Goal: Information Seeking & Learning: Learn about a topic

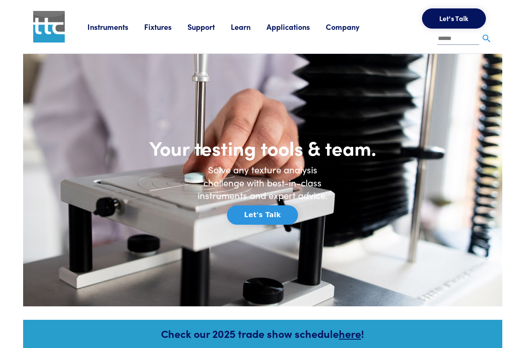
click at [98, 26] on link "Instruments" at bounding box center [115, 26] width 57 height 11
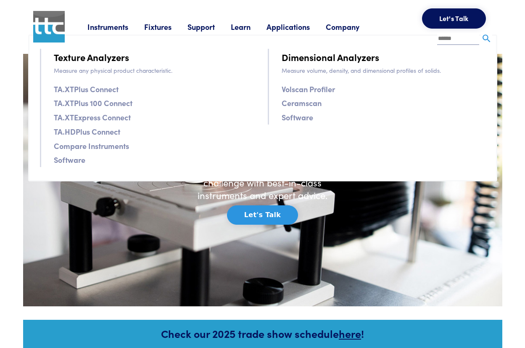
click at [72, 102] on link "TA.XTPlus 100 Connect" at bounding box center [93, 103] width 79 height 12
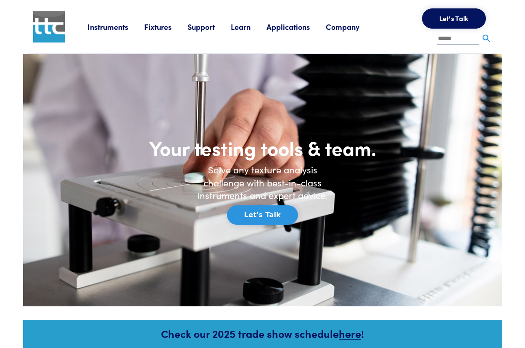
click at [109, 27] on link "Instruments" at bounding box center [115, 26] width 57 height 11
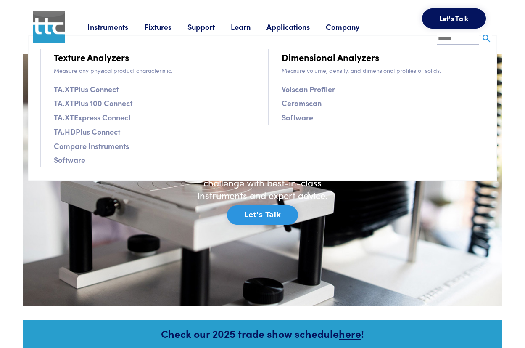
click at [76, 89] on link "TA.XTPlus Connect" at bounding box center [86, 89] width 65 height 12
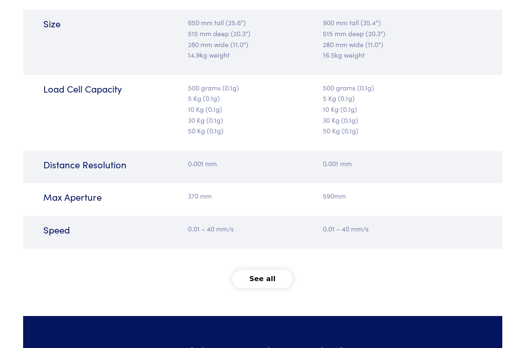
scroll to position [1093, 0]
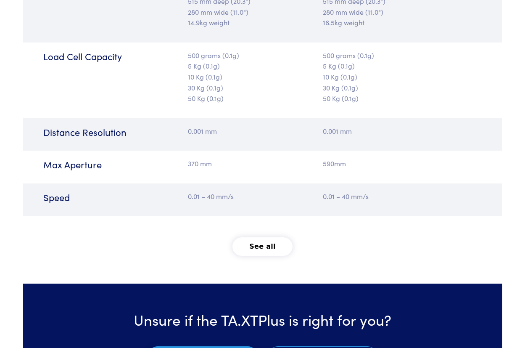
click at [264, 245] on button "See all" at bounding box center [262, 246] width 60 height 18
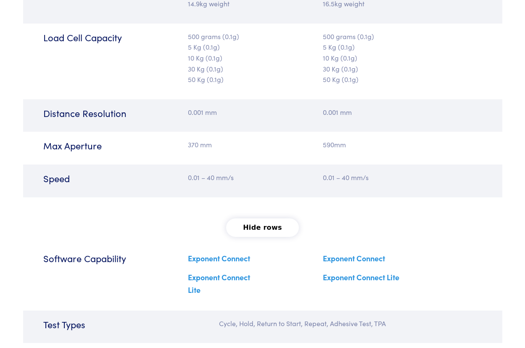
scroll to position [1183, 0]
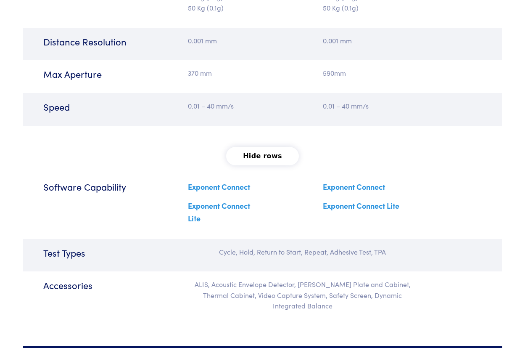
click at [203, 185] on link "Exponent Connect" at bounding box center [219, 186] width 62 height 11
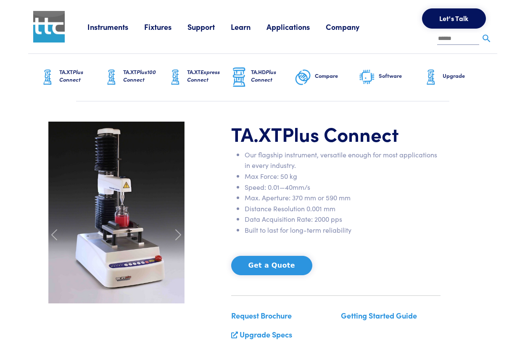
click at [45, 28] on img at bounding box center [49, 27] width 32 height 32
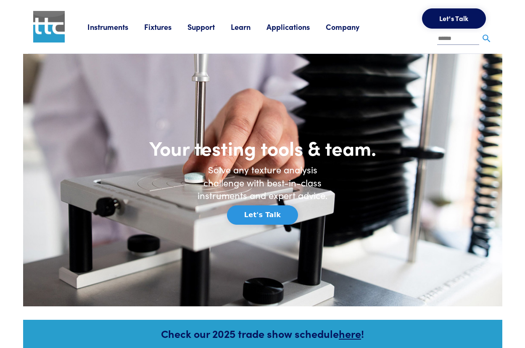
click at [339, 26] on link "Company" at bounding box center [351, 26] width 50 height 11
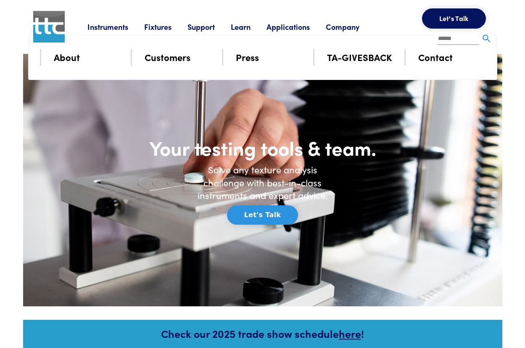
click at [151, 58] on link "Customers" at bounding box center [168, 57] width 46 height 15
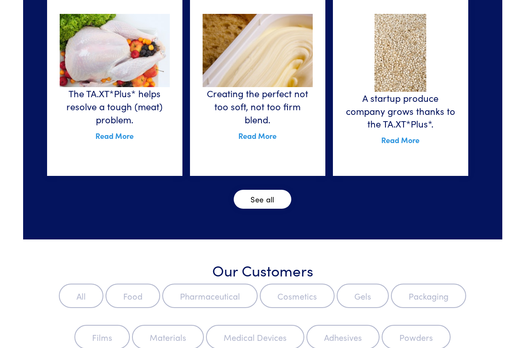
scroll to position [462, 0]
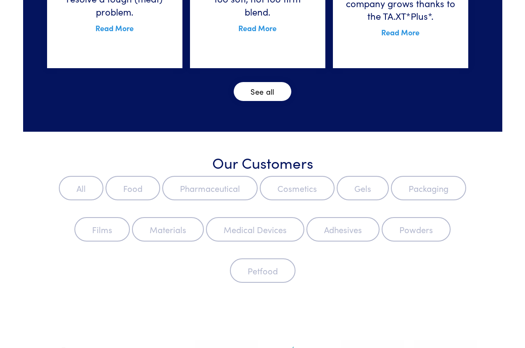
click at [228, 188] on label "Pharmaceutical" at bounding box center [209, 188] width 95 height 24
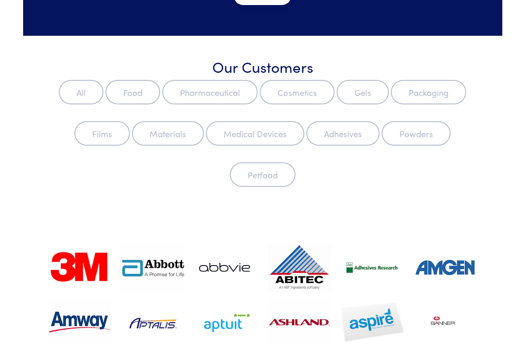
scroll to position [546, 0]
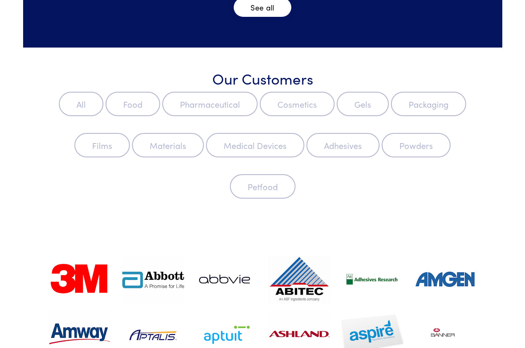
click at [184, 95] on label "Pharmaceutical" at bounding box center [209, 104] width 95 height 24
click at [185, 106] on label "Pharmaceutical" at bounding box center [209, 104] width 95 height 24
click at [132, 103] on label "Food" at bounding box center [133, 104] width 55 height 24
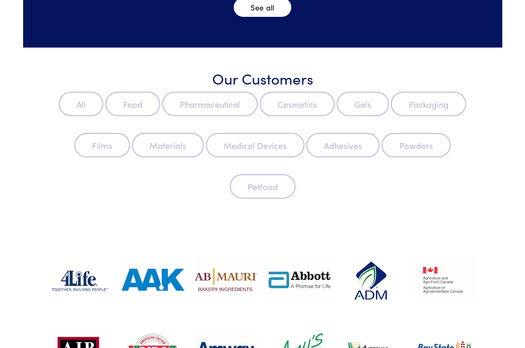
click at [188, 106] on label "Pharmaceutical" at bounding box center [209, 104] width 95 height 24
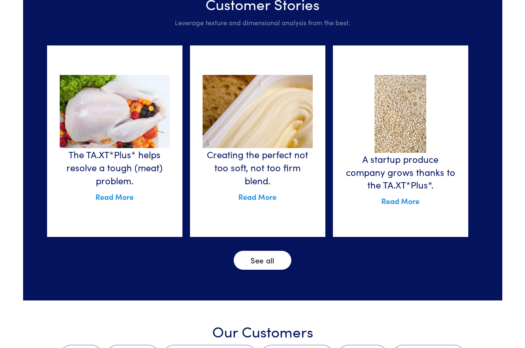
scroll to position [294, 0]
